Goal: Information Seeking & Learning: Learn about a topic

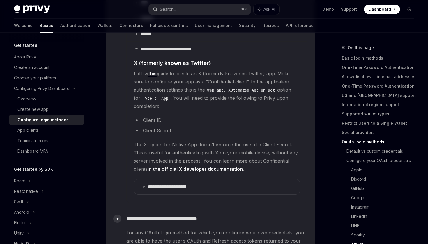
scroll to position [855, 0]
click at [183, 184] on p "**********" at bounding box center [172, 187] width 48 height 6
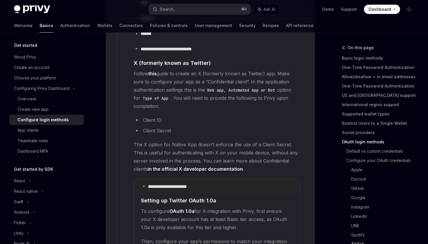
click at [183, 184] on p "**********" at bounding box center [172, 187] width 48 height 6
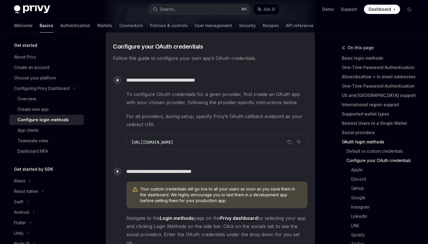
scroll to position [482, 0]
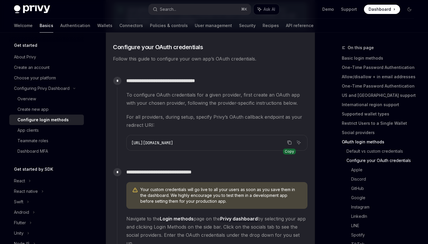
click at [291, 143] on icon "Copy the contents from the code block" at bounding box center [289, 142] width 5 height 5
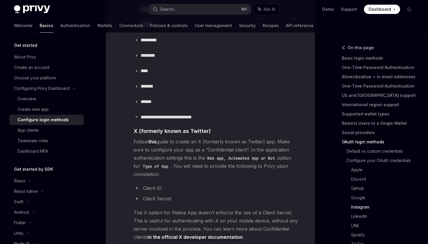
scroll to position [838, 0]
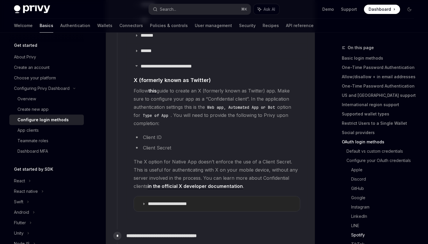
click at [163, 201] on p "**********" at bounding box center [172, 204] width 48 height 6
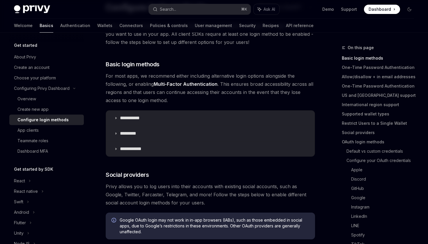
scroll to position [49, 0]
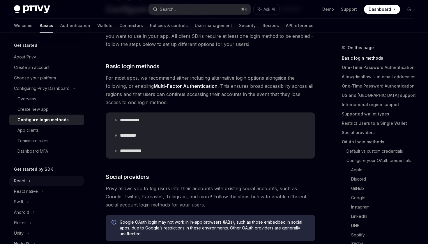
click at [28, 178] on div "React" at bounding box center [46, 181] width 75 height 10
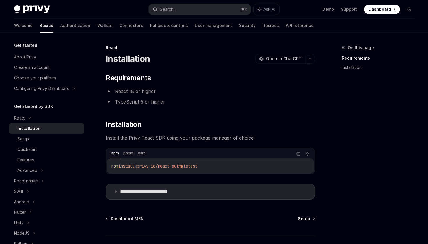
click at [306, 219] on span "Setup" at bounding box center [304, 219] width 12 height 6
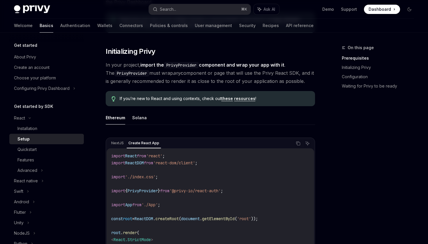
scroll to position [73, 0]
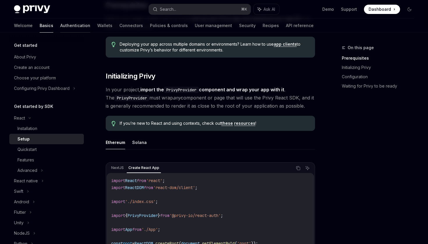
click at [60, 22] on link "Authentication" at bounding box center [75, 26] width 30 height 14
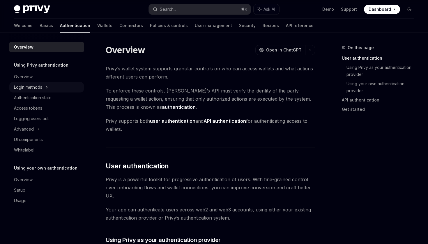
click at [36, 86] on div "Login methods" at bounding box center [28, 87] width 28 height 7
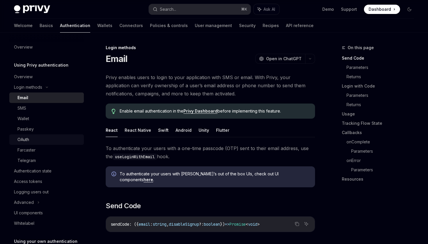
click at [32, 138] on div "OAuth" at bounding box center [48, 139] width 63 height 7
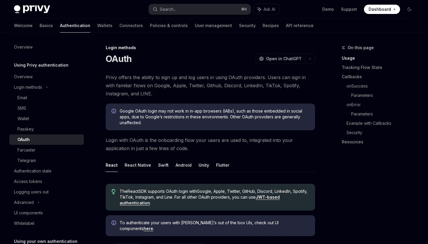
click at [110, 170] on button "React" at bounding box center [112, 165] width 12 height 14
type textarea "*"
